Goal: Information Seeking & Learning: Learn about a topic

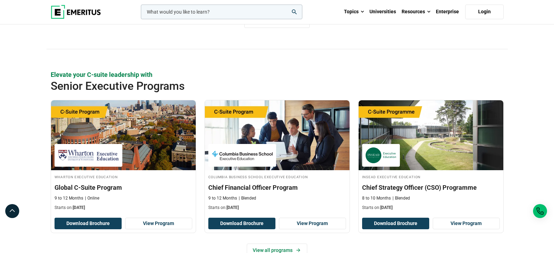
scroll to position [66, 0]
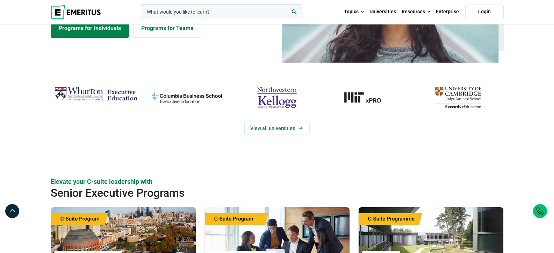
scroll to position [112, 0]
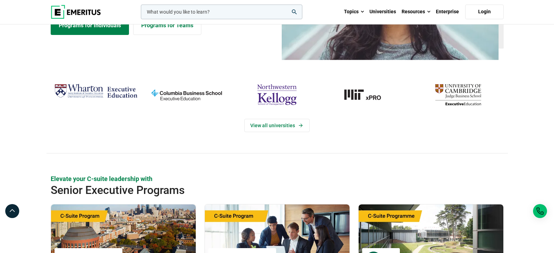
click at [201, 100] on img "columbia-business-school" at bounding box center [187, 94] width 84 height 27
click at [269, 98] on img "northwestern-kellogg" at bounding box center [277, 94] width 84 height 27
click at [388, 10] on link "Universities" at bounding box center [383, 12] width 32 height 24
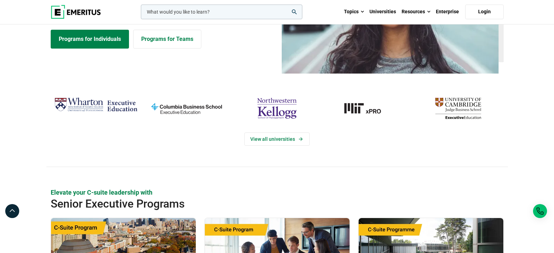
scroll to position [98, 0]
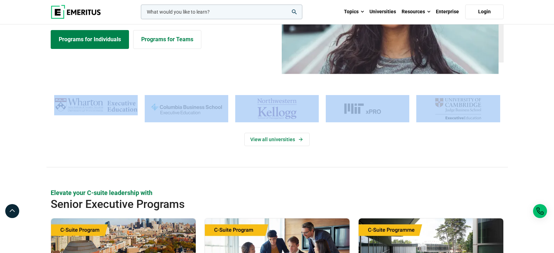
drag, startPoint x: 37, startPoint y: 95, endPoint x: 463, endPoint y: 130, distance: 427.1
click at [463, 130] on div "View all universities" at bounding box center [277, 131] width 554 height 72
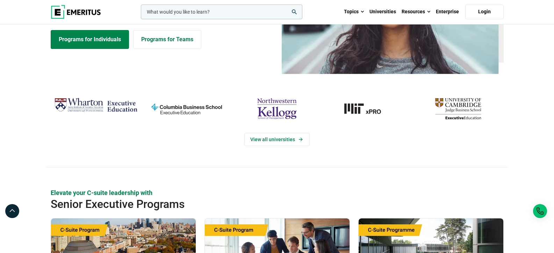
click at [361, 164] on div "View all universities" at bounding box center [276, 131] width 461 height 72
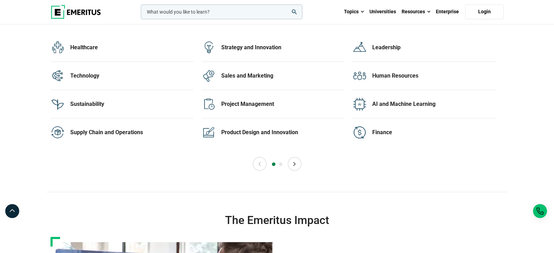
scroll to position [1454, 0]
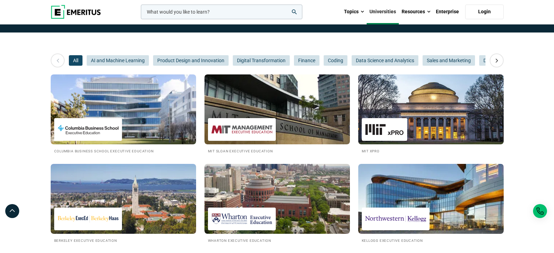
scroll to position [98, 0]
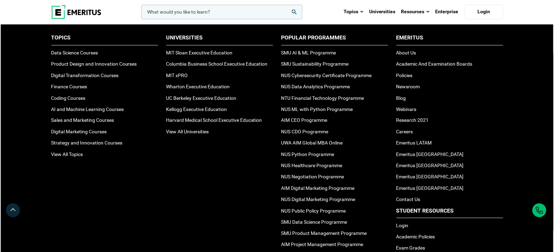
scroll to position [2492, 0]
